Goal: Task Accomplishment & Management: Manage account settings

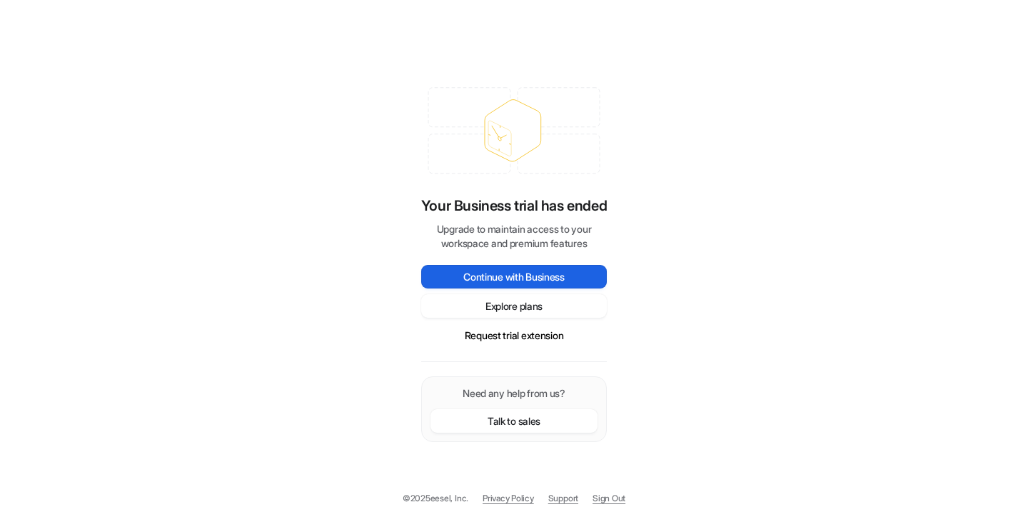
click at [530, 273] on button "Continue with Business" at bounding box center [514, 277] width 186 height 24
click at [757, 255] on div "Your Business trial has ended Upgrade to maintain access to your workspace and …" at bounding box center [514, 261] width 1028 height 522
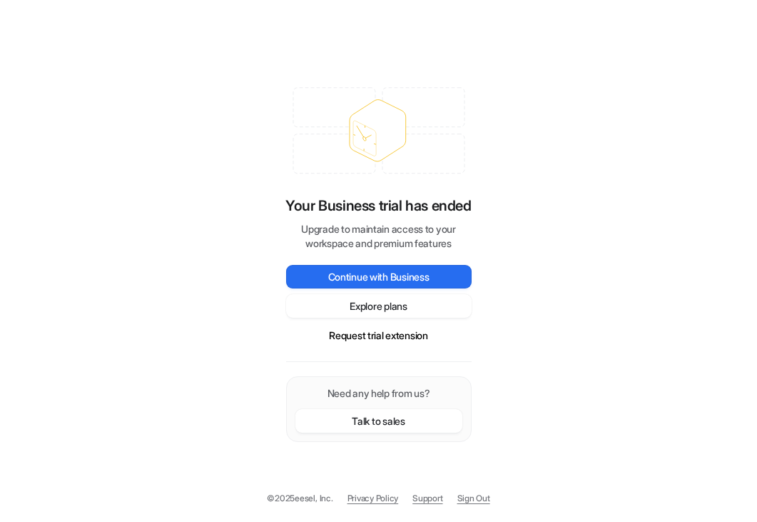
click at [490, 497] on link "Sign Out" at bounding box center [473, 498] width 33 height 13
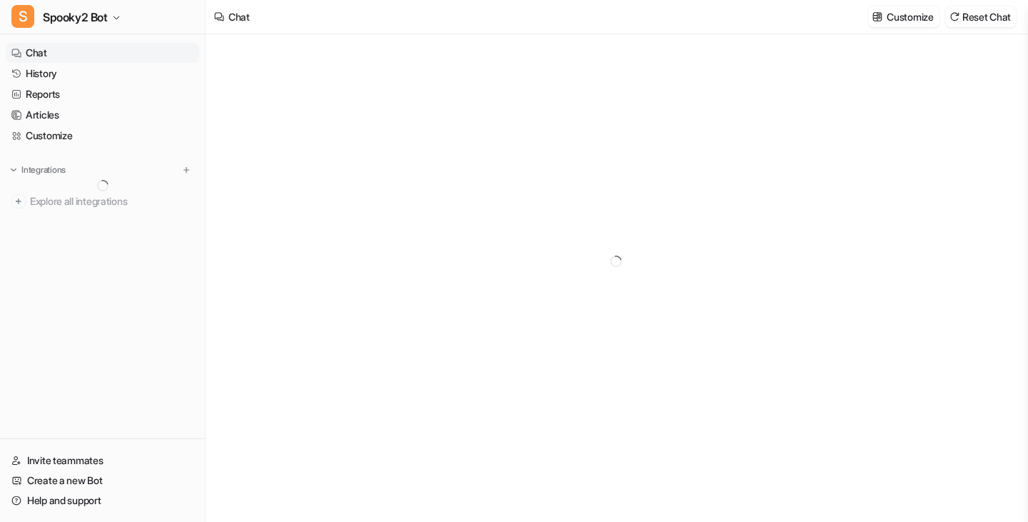
type textarea "**********"
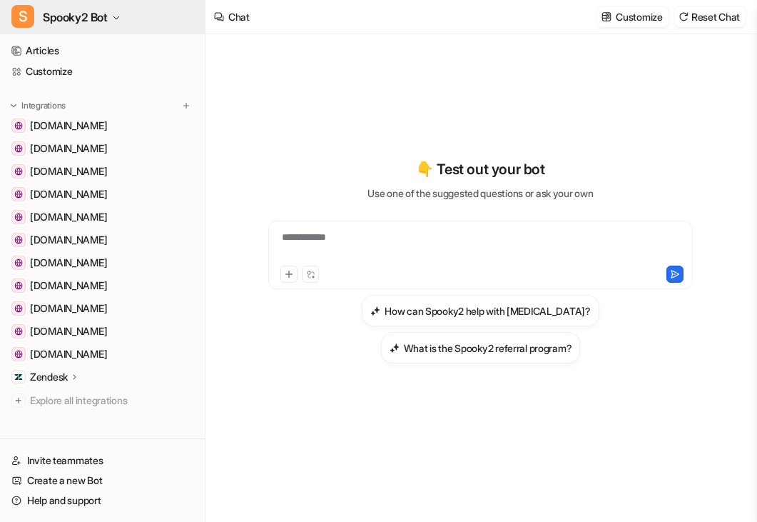
scroll to position [76, 0]
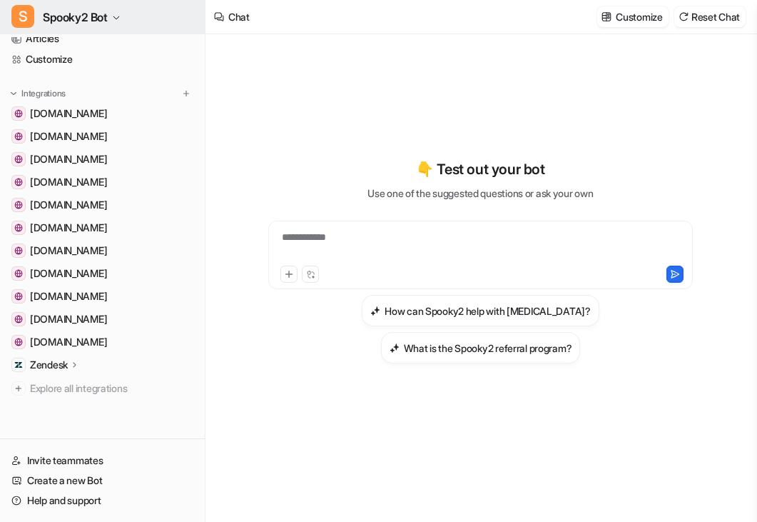
click at [87, 23] on span "Spooky2 Bot" at bounding box center [75, 17] width 65 height 20
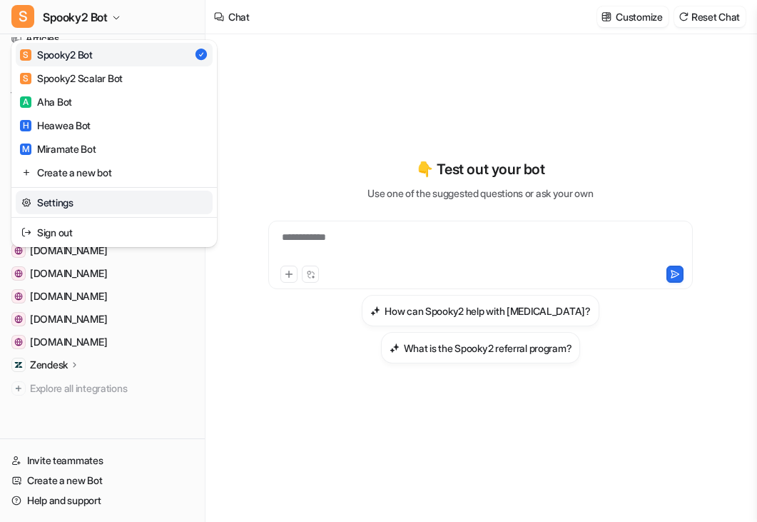
click at [61, 198] on link "Settings" at bounding box center [114, 203] width 197 height 24
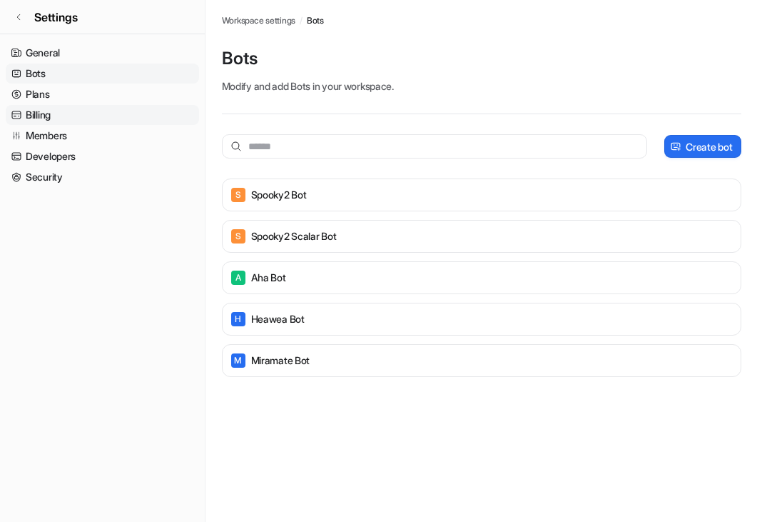
click at [54, 113] on link "Billing" at bounding box center [102, 115] width 193 height 20
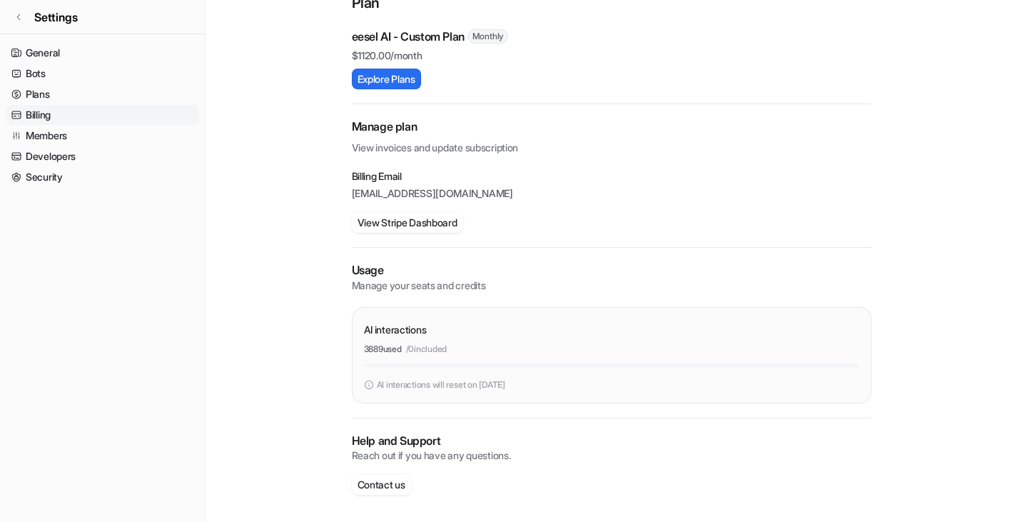
scroll to position [143, 0]
click at [477, 375] on div "AI interactions 3889 used / 0 included AI interactions will reset on Oct 7, 2025" at bounding box center [611, 354] width 495 height 72
click at [467, 186] on p "support@spooky2-mall.com" at bounding box center [612, 192] width 520 height 14
drag, startPoint x: 488, startPoint y: 191, endPoint x: 340, endPoint y: 197, distance: 147.8
click at [340, 197] on div "Workspace settings / Billing Billing Update your payment information or switch …" at bounding box center [611, 189] width 542 height 665
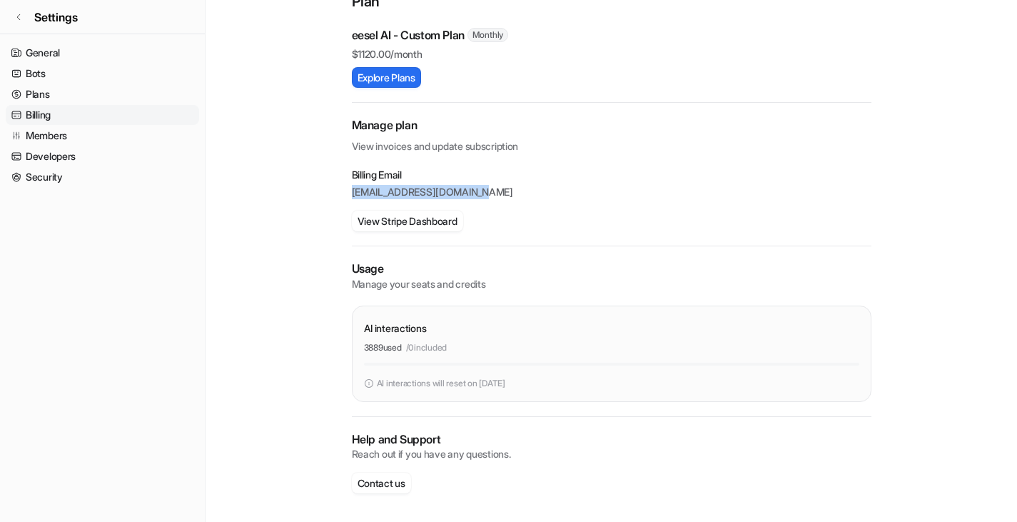
copy p "support@spooky2-mall.com"
click at [607, 176] on p "Billing Email" at bounding box center [612, 175] width 520 height 14
drag, startPoint x: 363, startPoint y: 175, endPoint x: 534, endPoint y: 190, distance: 171.2
click at [532, 189] on div "Workspace settings / Billing Billing Update your payment information or switch …" at bounding box center [611, 189] width 542 height 665
click at [647, 201] on div "Billing Email support@spooky2-mall.com View Stripe Dashboard" at bounding box center [612, 200] width 520 height 64
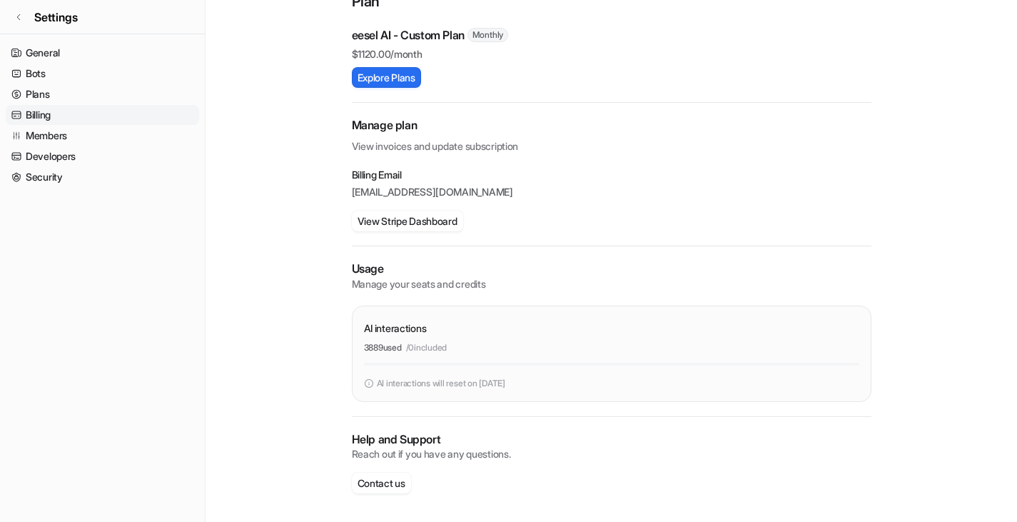
click at [390, 138] on p "View invoices and update subscription" at bounding box center [612, 143] width 520 height 20
click at [393, 126] on h2 "Manage plan" at bounding box center [612, 125] width 520 height 16
click at [491, 154] on div "Manage plan View invoices and update subscription" at bounding box center [612, 136] width 520 height 39
drag, startPoint x: 435, startPoint y: 146, endPoint x: 654, endPoint y: 175, distance: 221.0
click at [632, 152] on p "View invoices and update subscription" at bounding box center [612, 143] width 520 height 20
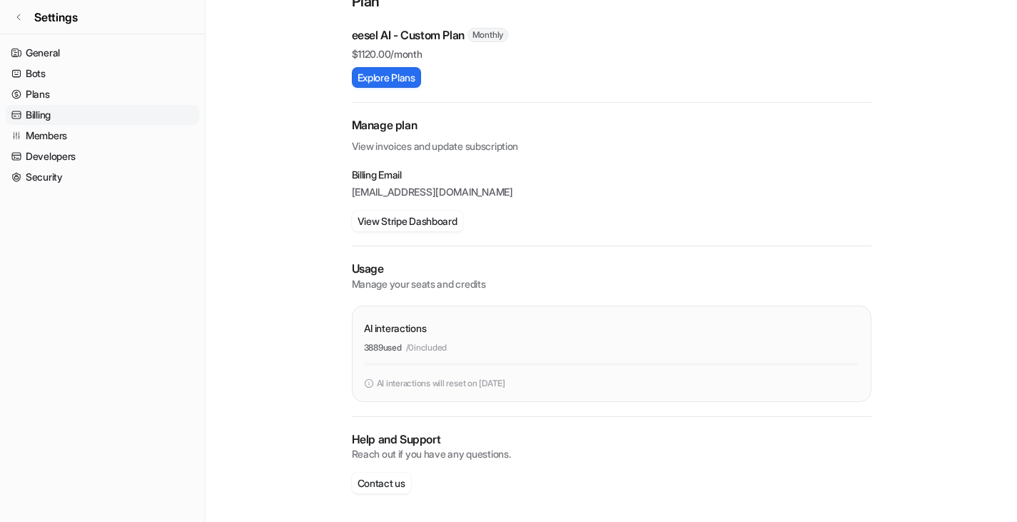
click at [656, 178] on p "Billing Email" at bounding box center [612, 175] width 520 height 14
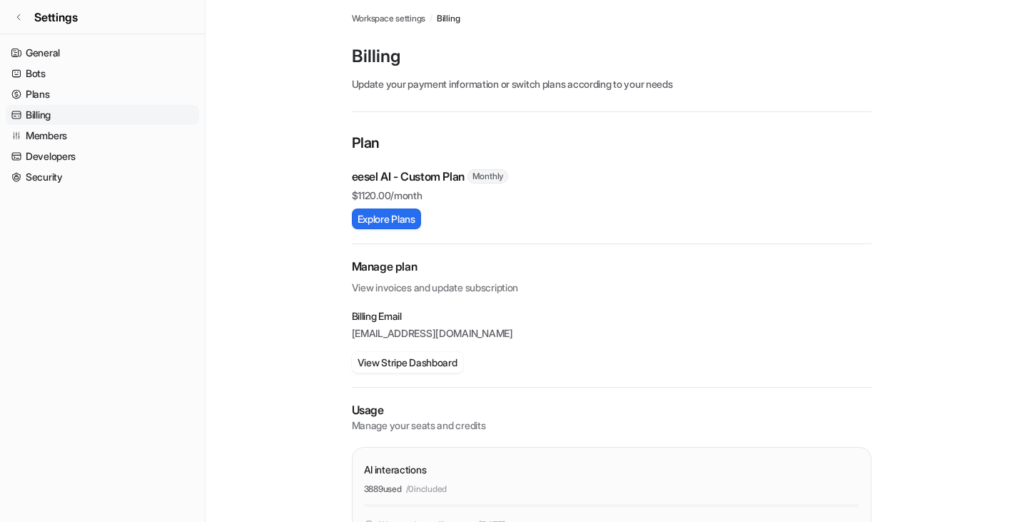
scroll to position [0, 0]
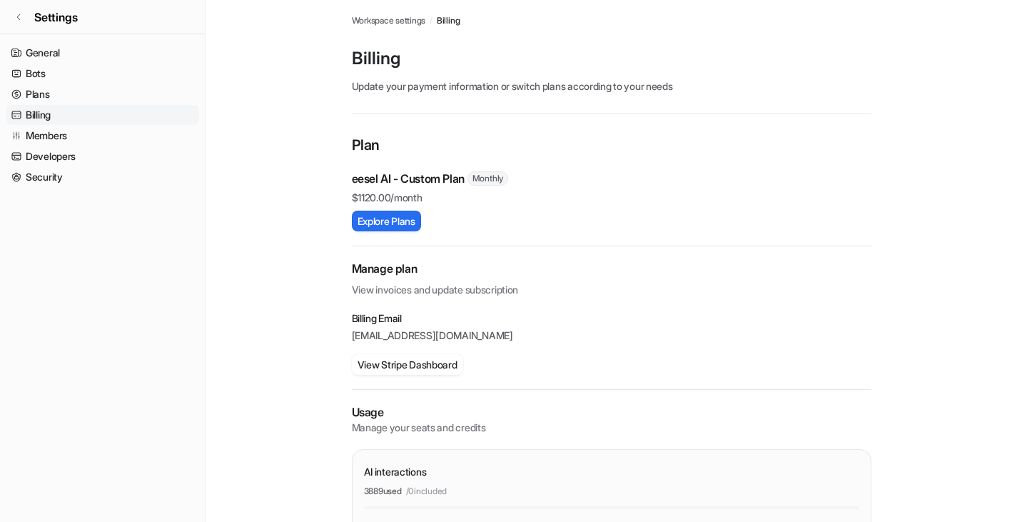
click at [366, 181] on p "eesel AI - Custom Plan" at bounding box center [408, 178] width 113 height 17
copy p "eesel"
drag, startPoint x: 717, startPoint y: 160, endPoint x: 859, endPoint y: 20, distance: 199.3
click at [717, 159] on div "Plan eesel AI - Custom Plan Monthly $ 1120.00/month Explore Plans" at bounding box center [612, 182] width 520 height 97
